Goal: Task Accomplishment & Management: Manage account settings

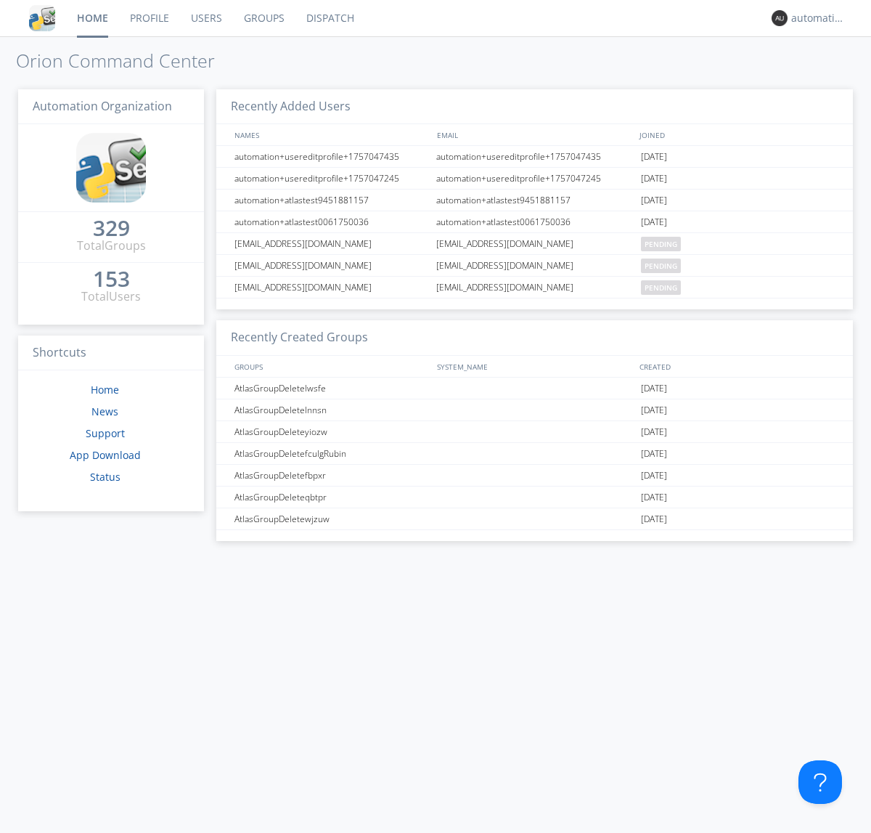
click at [329, 18] on link "Dispatch" at bounding box center [330, 18] width 70 height 36
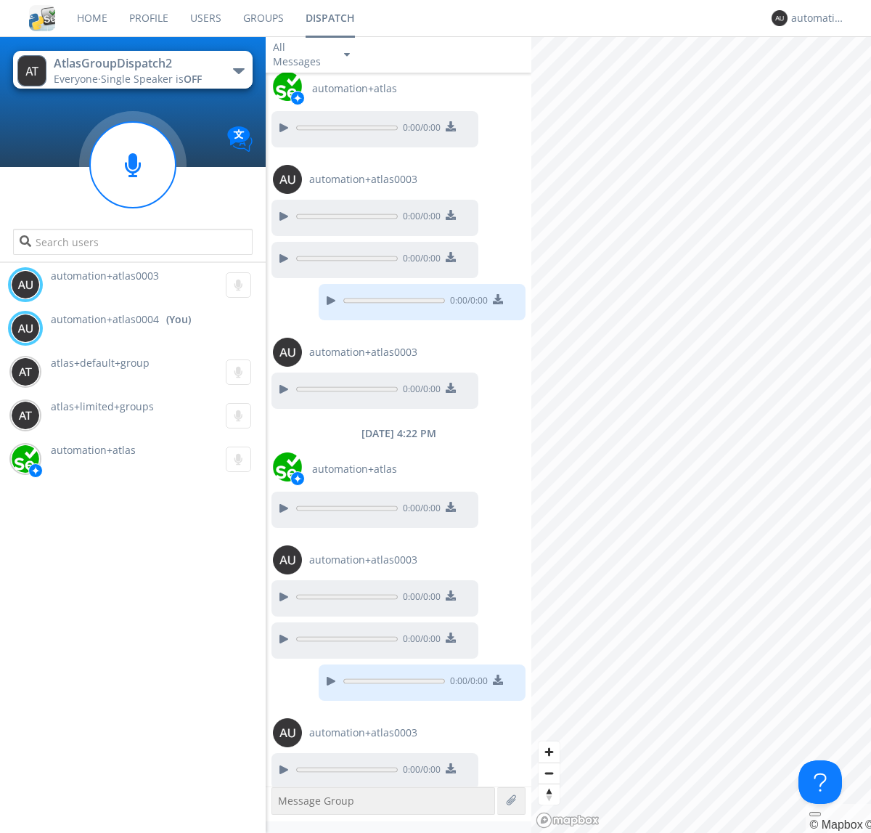
scroll to position [47, 0]
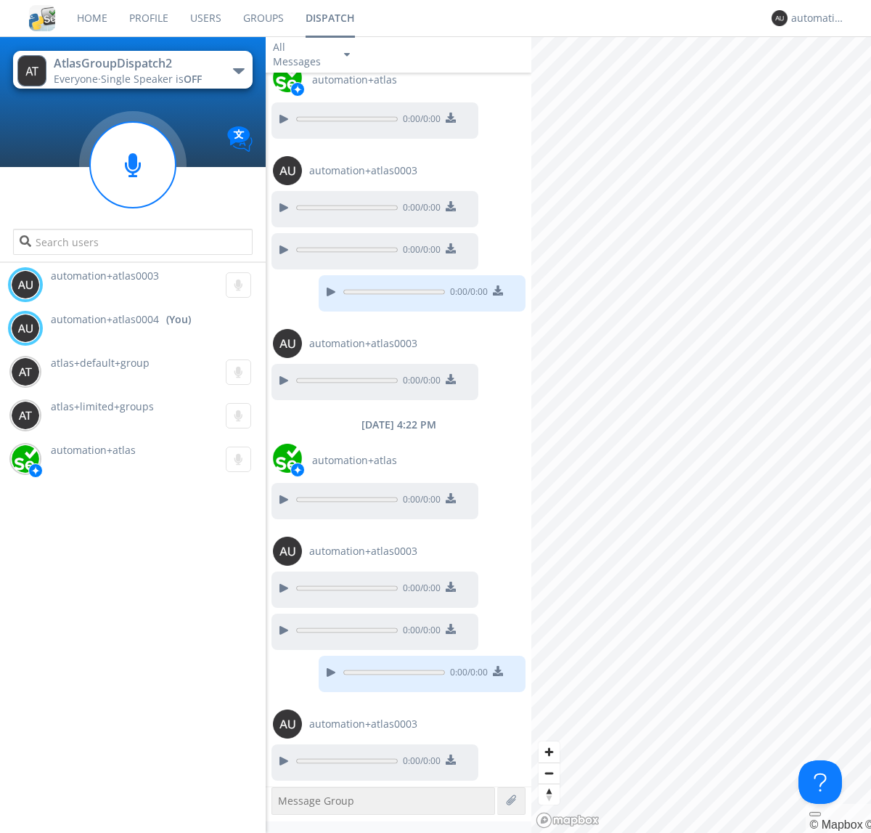
click at [238, 70] on div "button" at bounding box center [239, 71] width 12 height 6
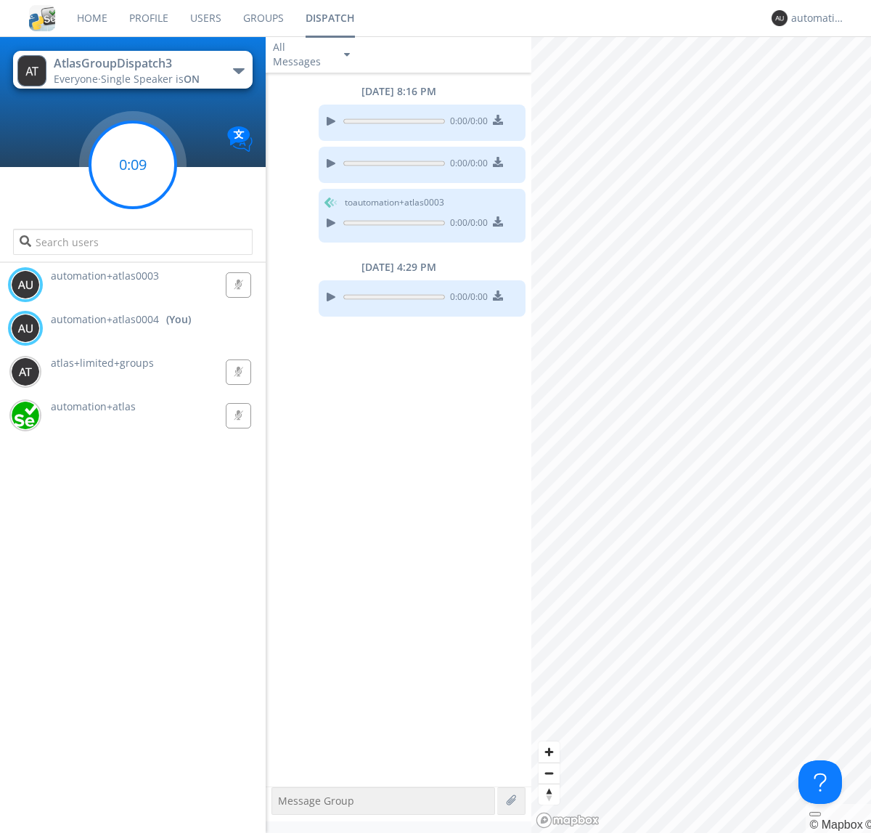
click at [133, 165] on g at bounding box center [133, 165] width 86 height 86
click at [815, 18] on div "automation+atlas0004" at bounding box center [818, 18] width 54 height 15
click at [825, 76] on div "Log Out" at bounding box center [825, 77] width 75 height 26
